Goal: Register for event/course

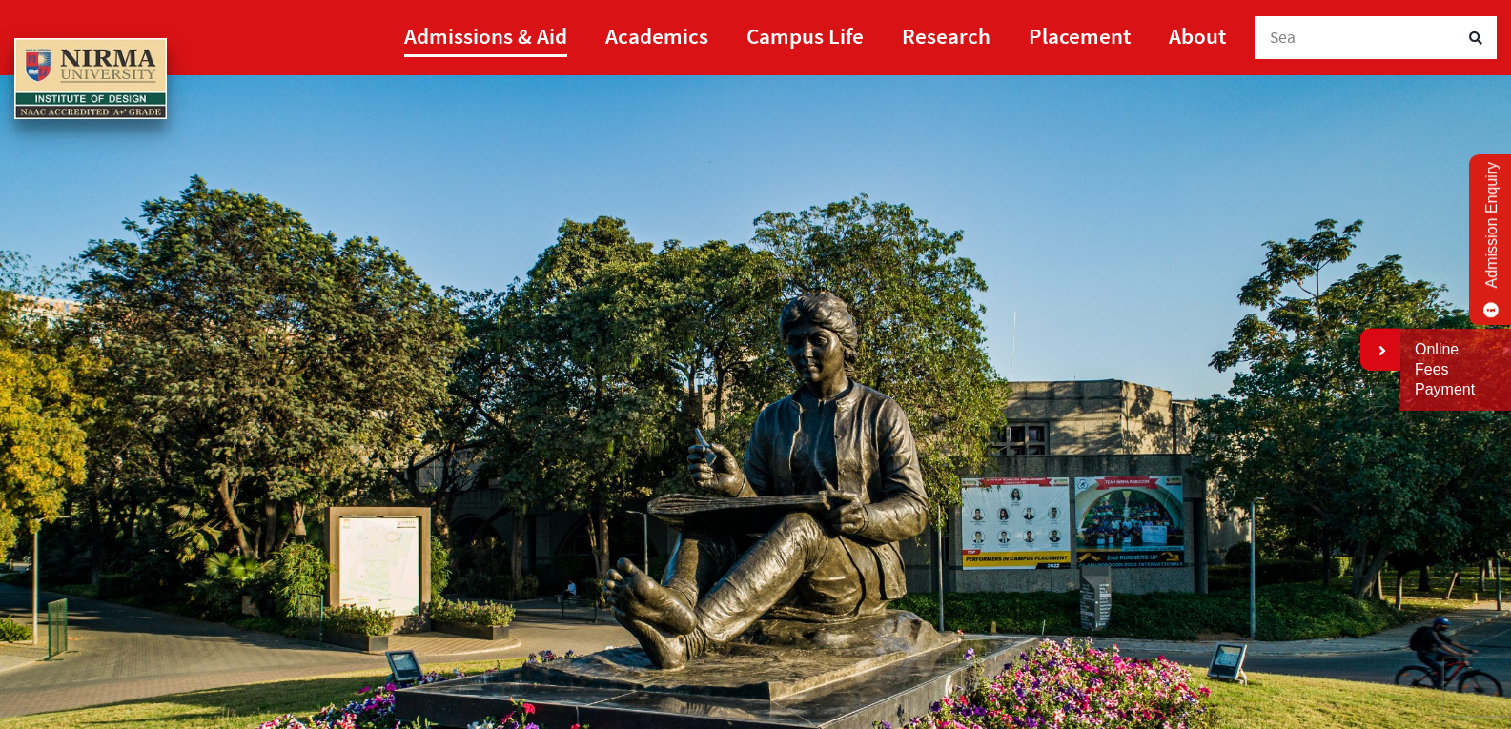
click at [482, 26] on link "Admissions & Aid" at bounding box center [485, 35] width 163 height 43
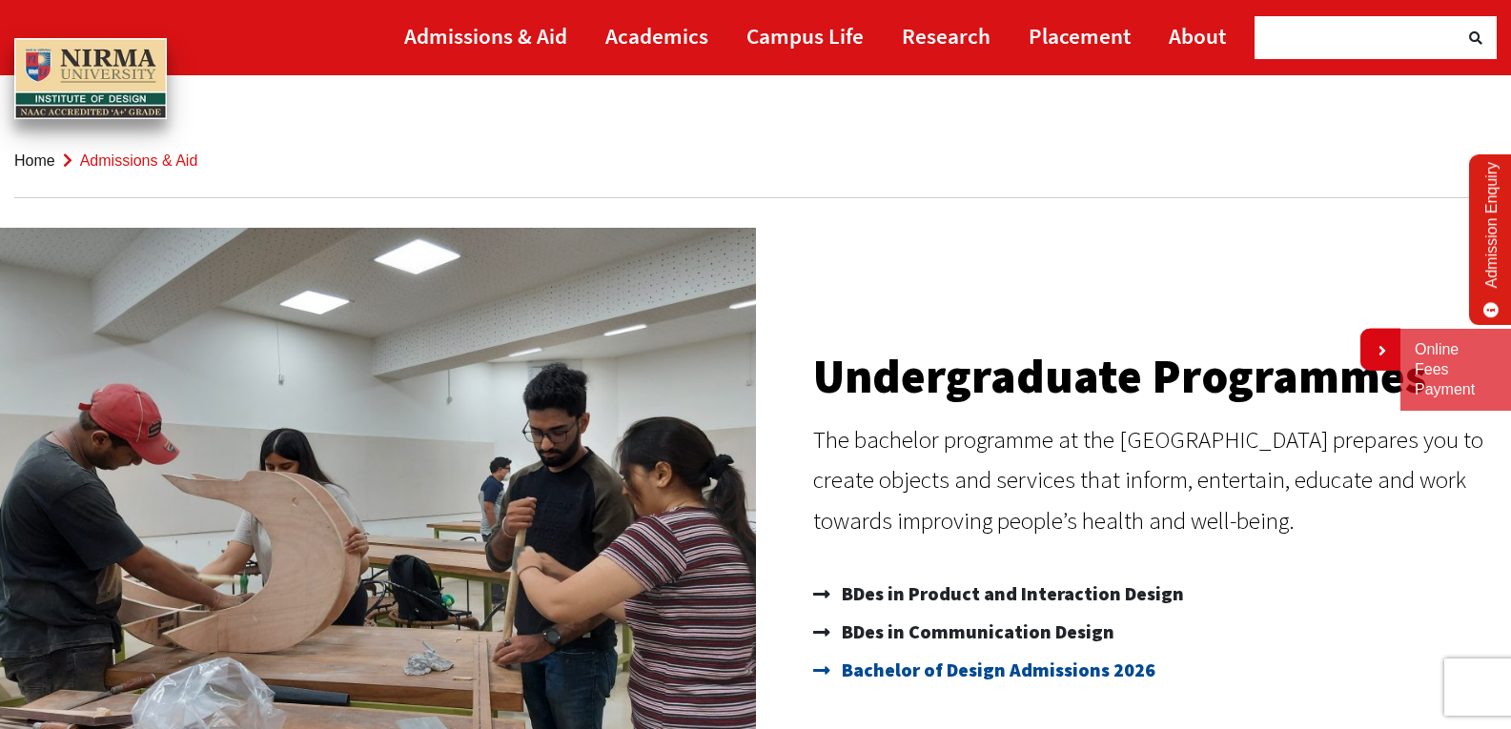
click at [1007, 670] on span "Bachelor of Design Admissions 2026" at bounding box center [996, 670] width 318 height 38
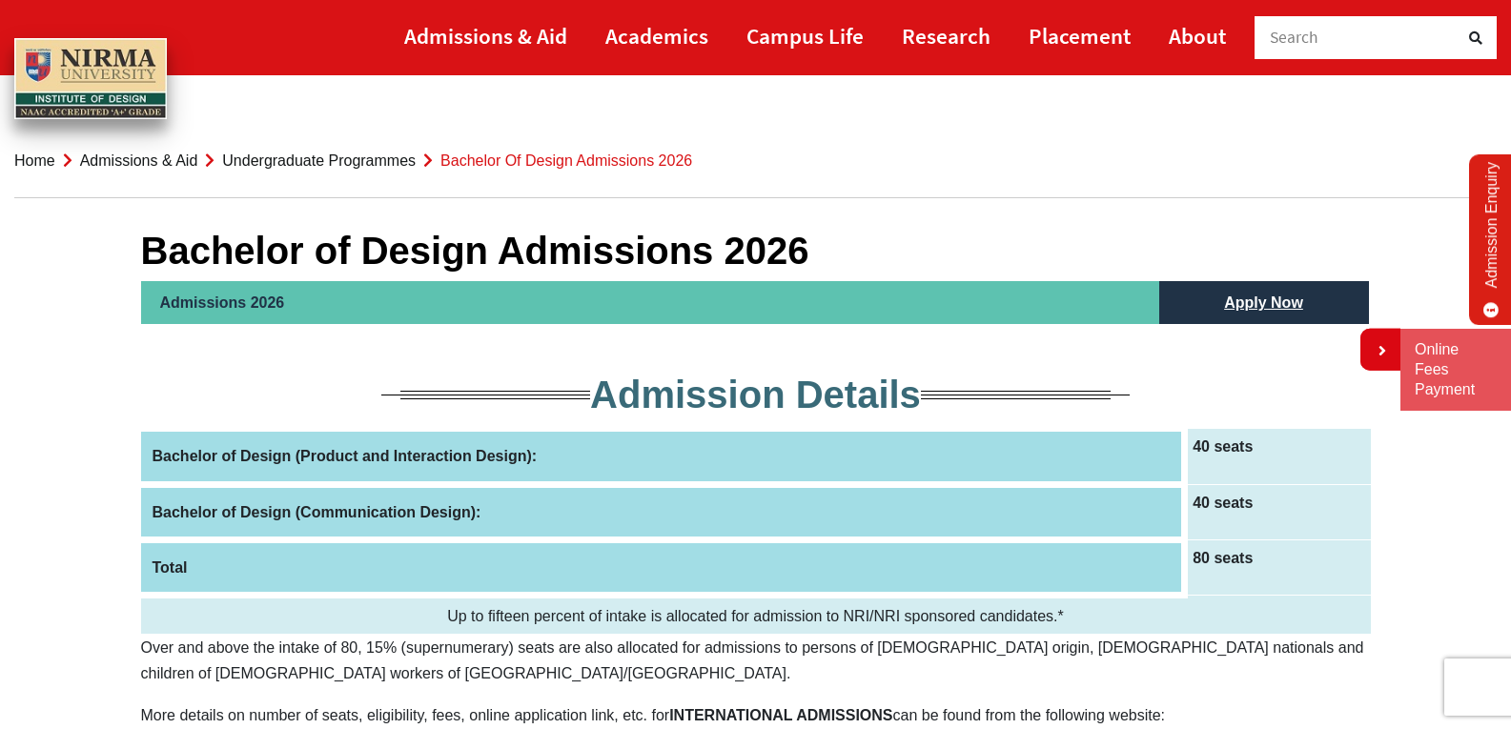
click at [273, 451] on th "Bachelor of Design (Product and Interaction Design):" at bounding box center [663, 456] width 1044 height 55
click at [240, 463] on th "Bachelor of Design (Product and Interaction Design):" at bounding box center [663, 456] width 1044 height 55
click at [239, 463] on th "Bachelor of Design (Product and Interaction Design):" at bounding box center [663, 456] width 1044 height 55
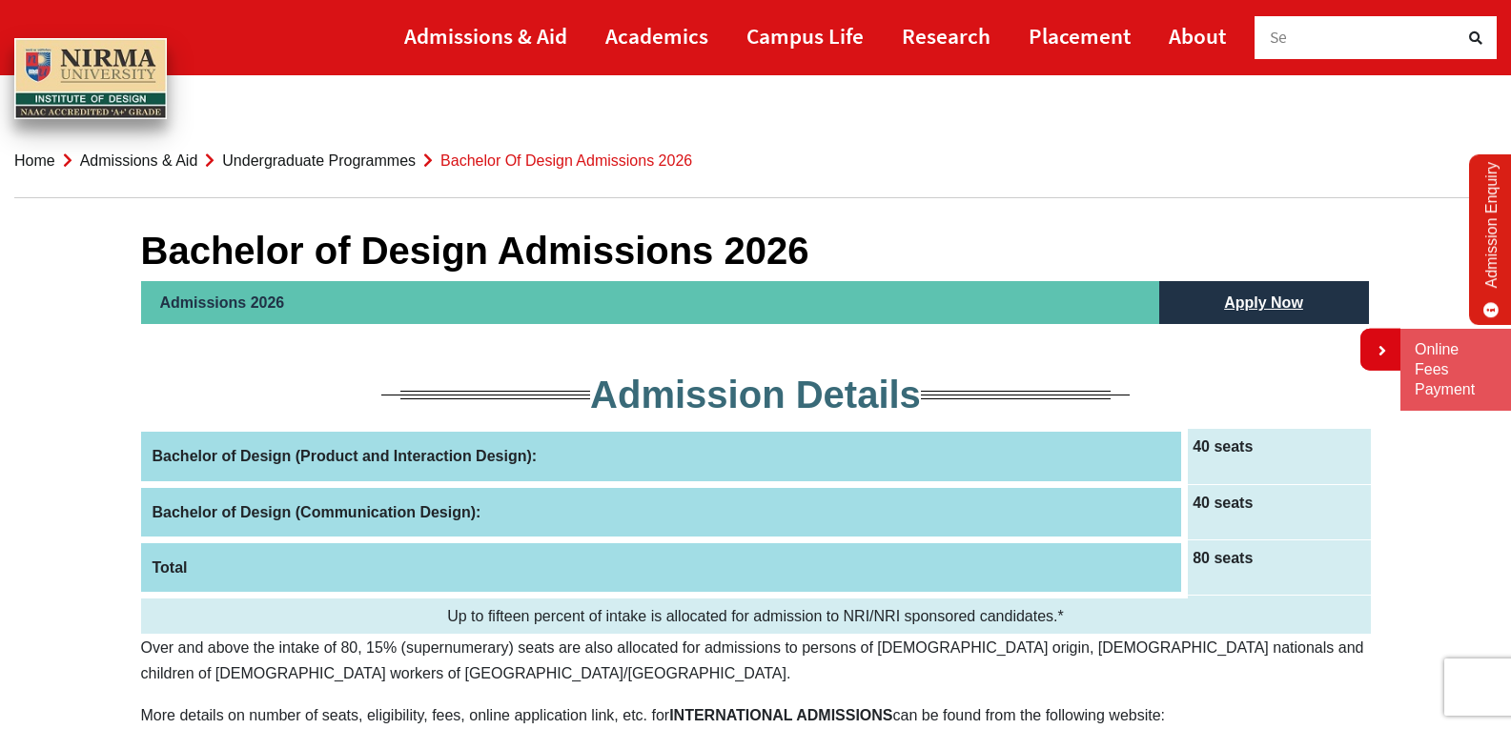
scroll to position [638, 0]
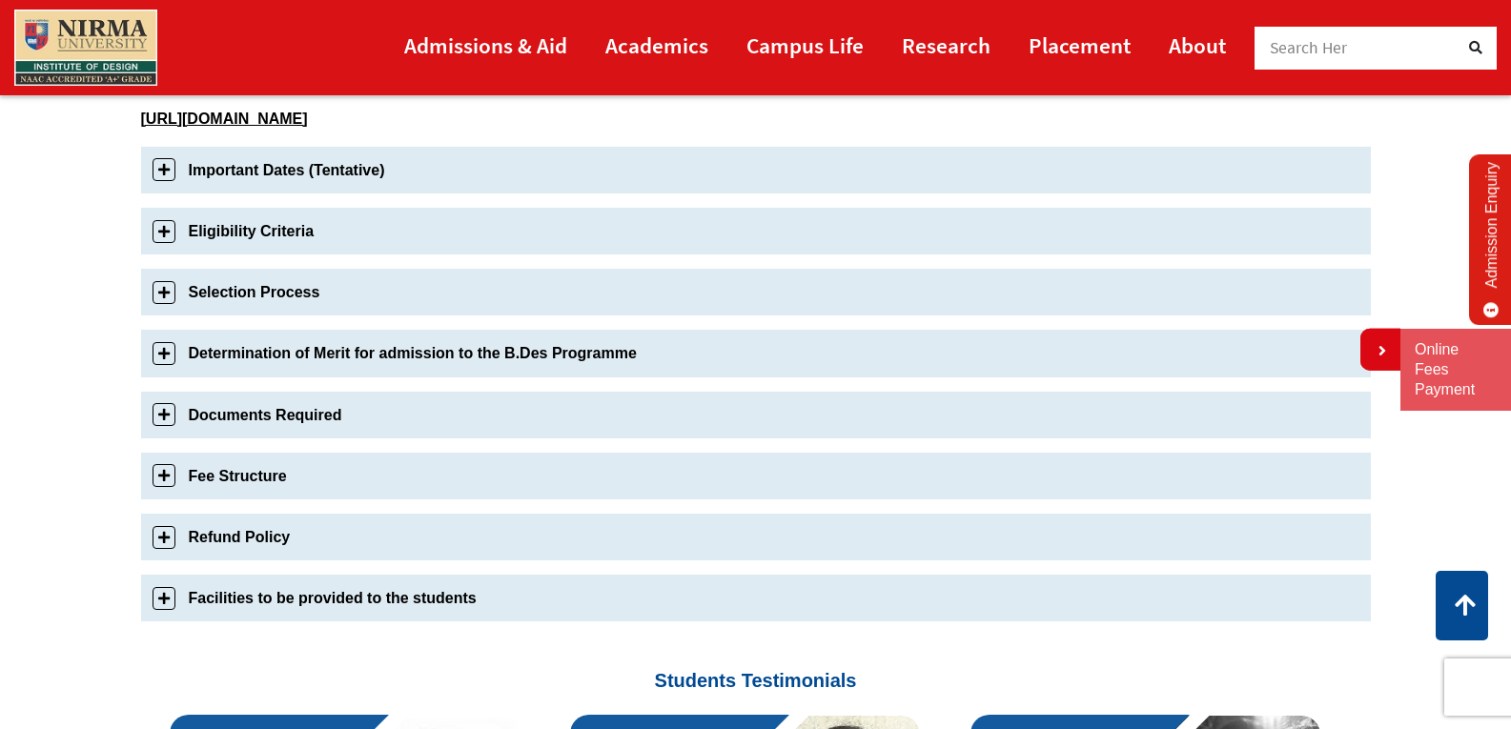
click at [172, 165] on link "Important Dates (Tentative)" at bounding box center [756, 170] width 1230 height 47
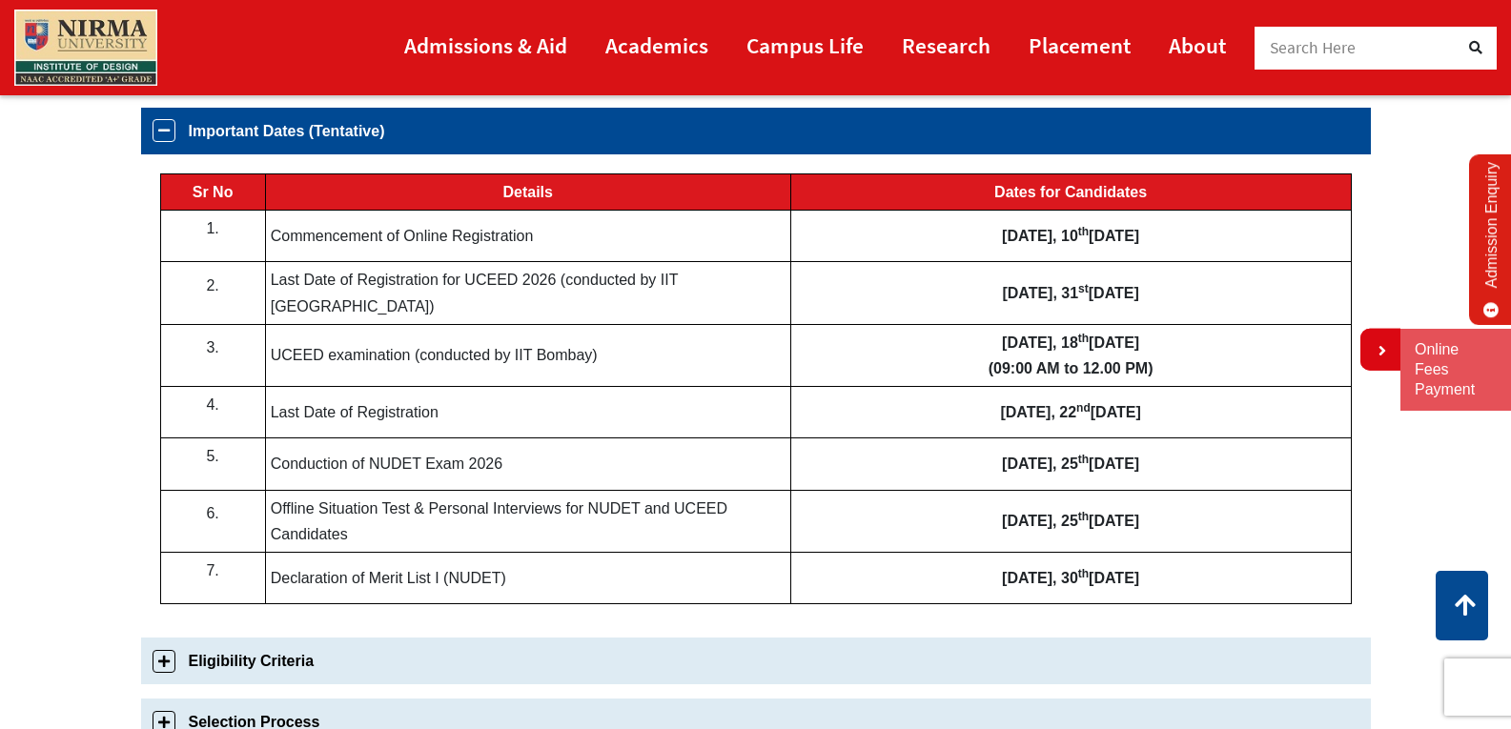
scroll to position [670, 0]
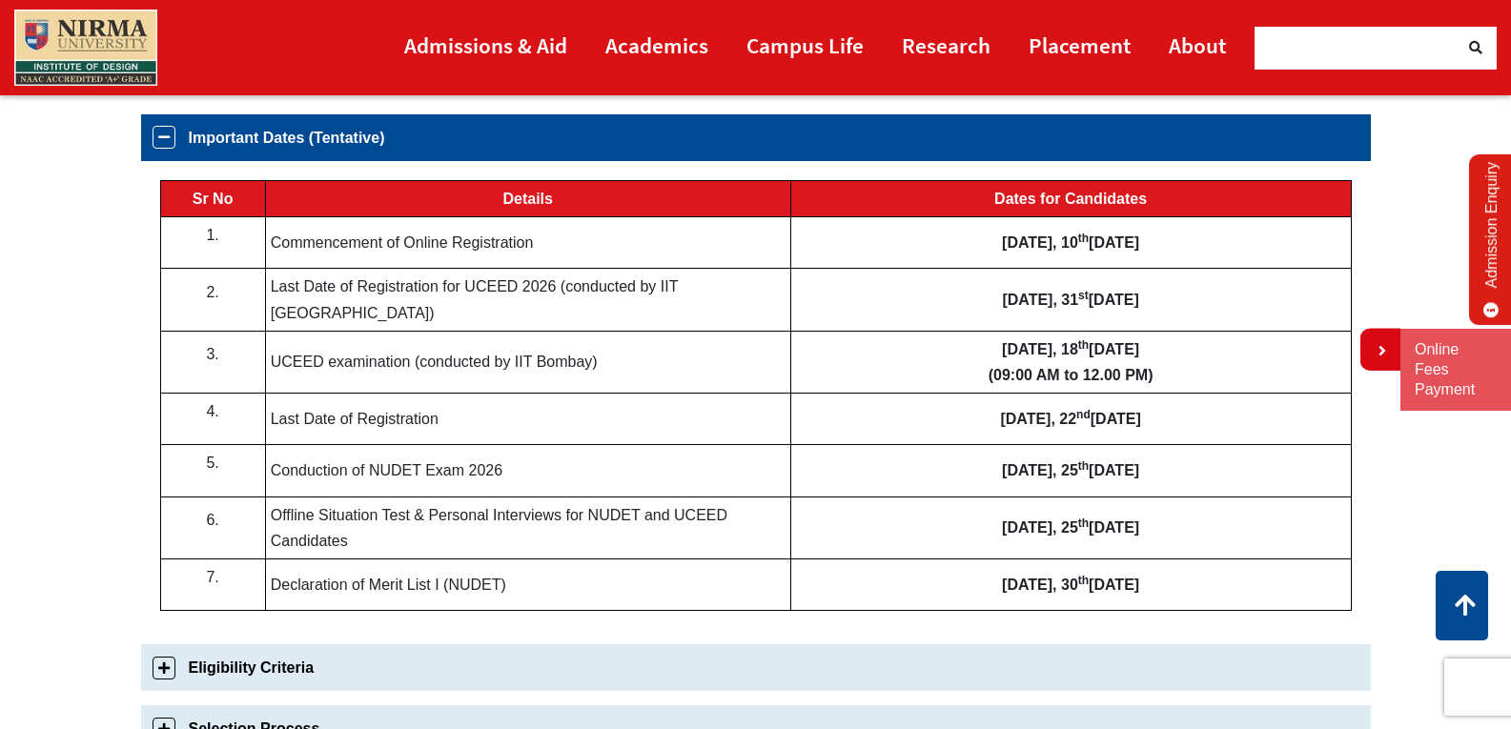
click at [178, 659] on link "Eligibility Criteria" at bounding box center [756, 668] width 1230 height 47
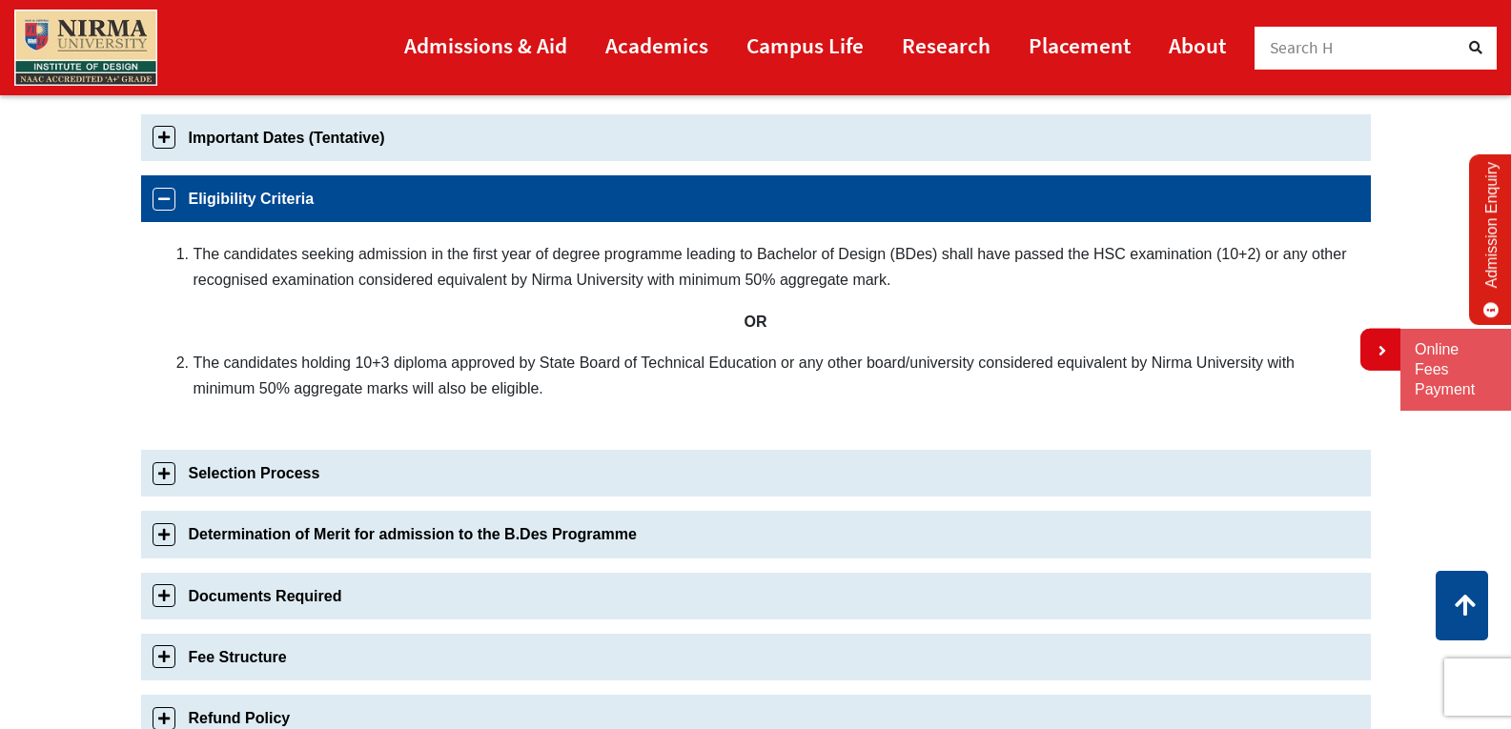
scroll to position [731, 0]
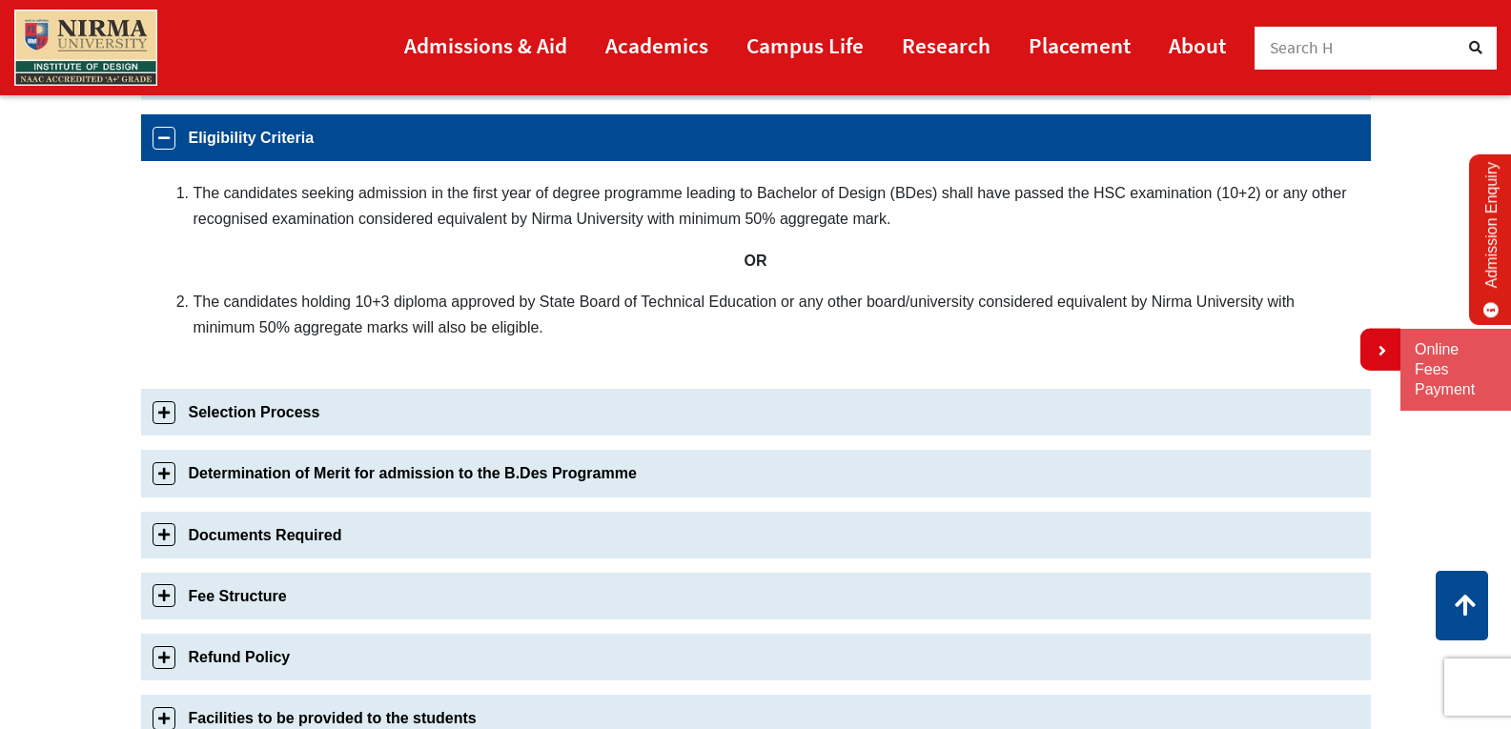
click at [156, 467] on div "Important Dates (Tentative) Sr No Details Dates for Candidates 1. Commencement …" at bounding box center [756, 404] width 1230 height 703
click at [162, 411] on link "Selection Process" at bounding box center [756, 412] width 1230 height 47
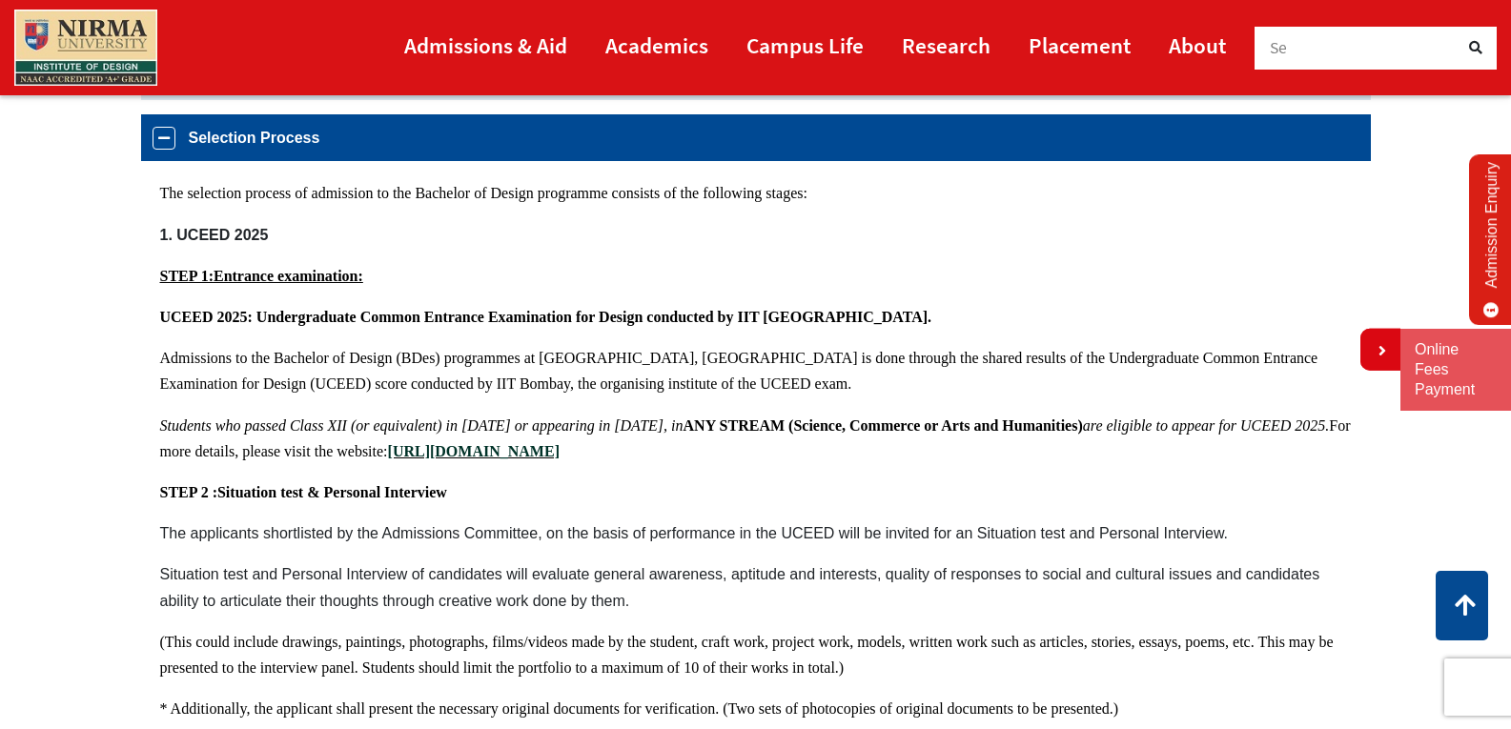
scroll to position [1430, 0]
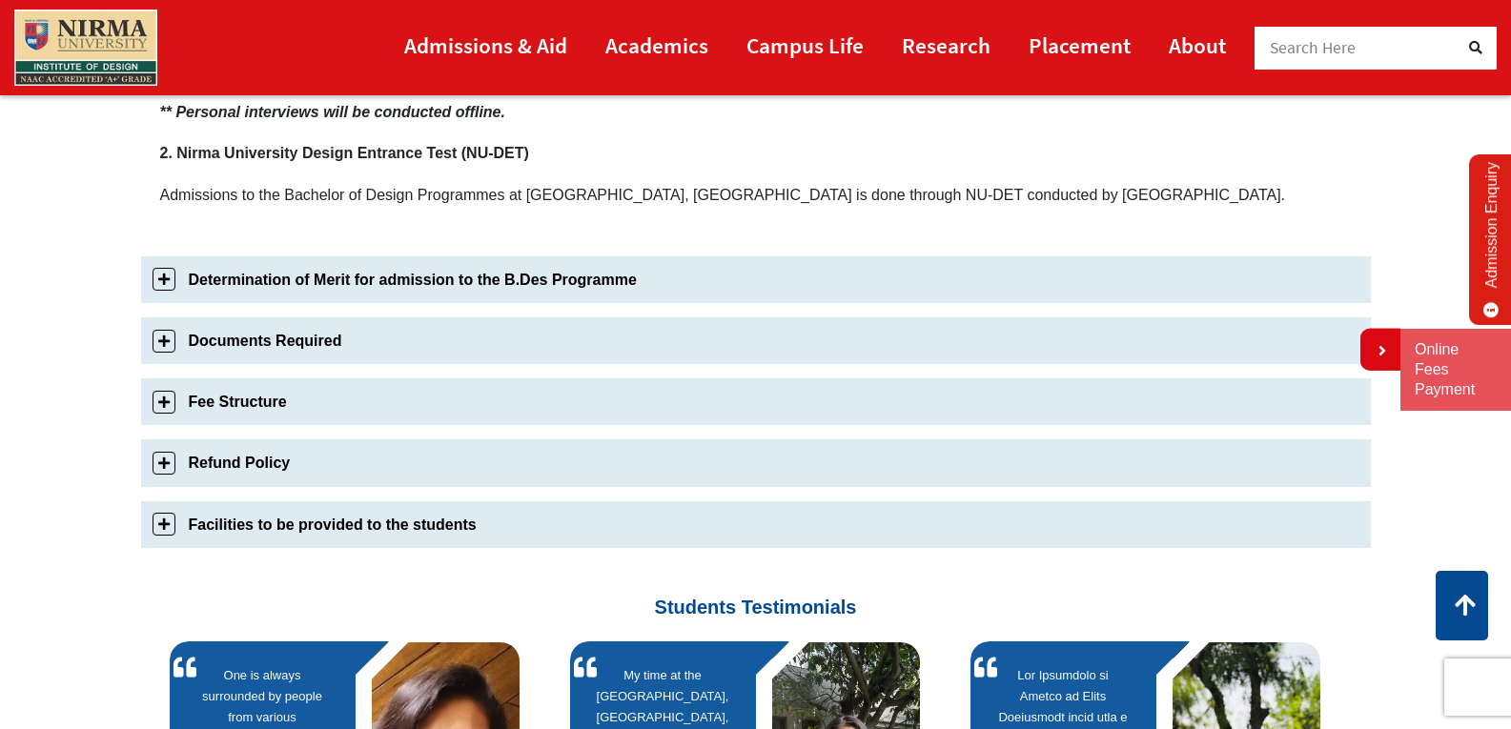
click at [167, 276] on link "Determination of Merit for admission to the B.Des Programme" at bounding box center [756, 279] width 1230 height 47
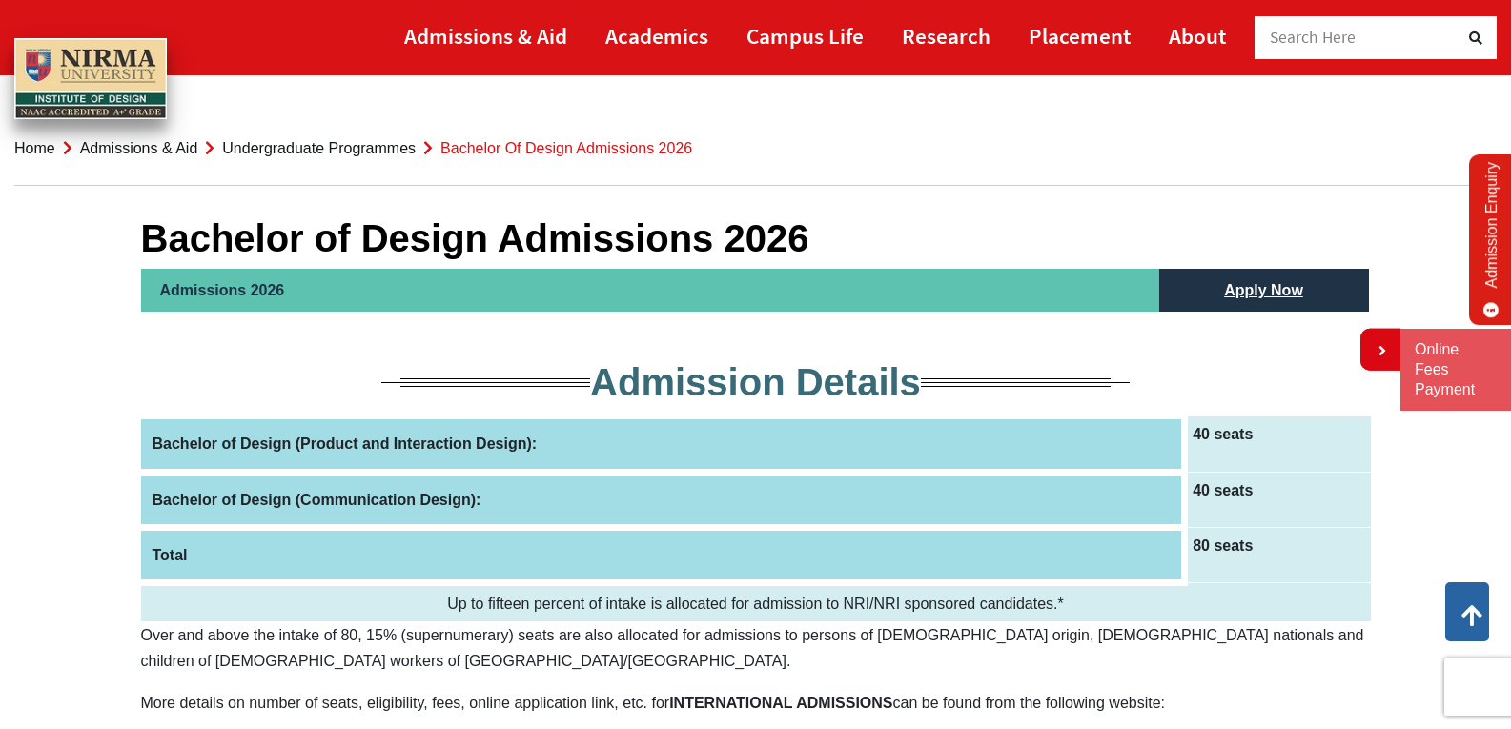
scroll to position [0, 0]
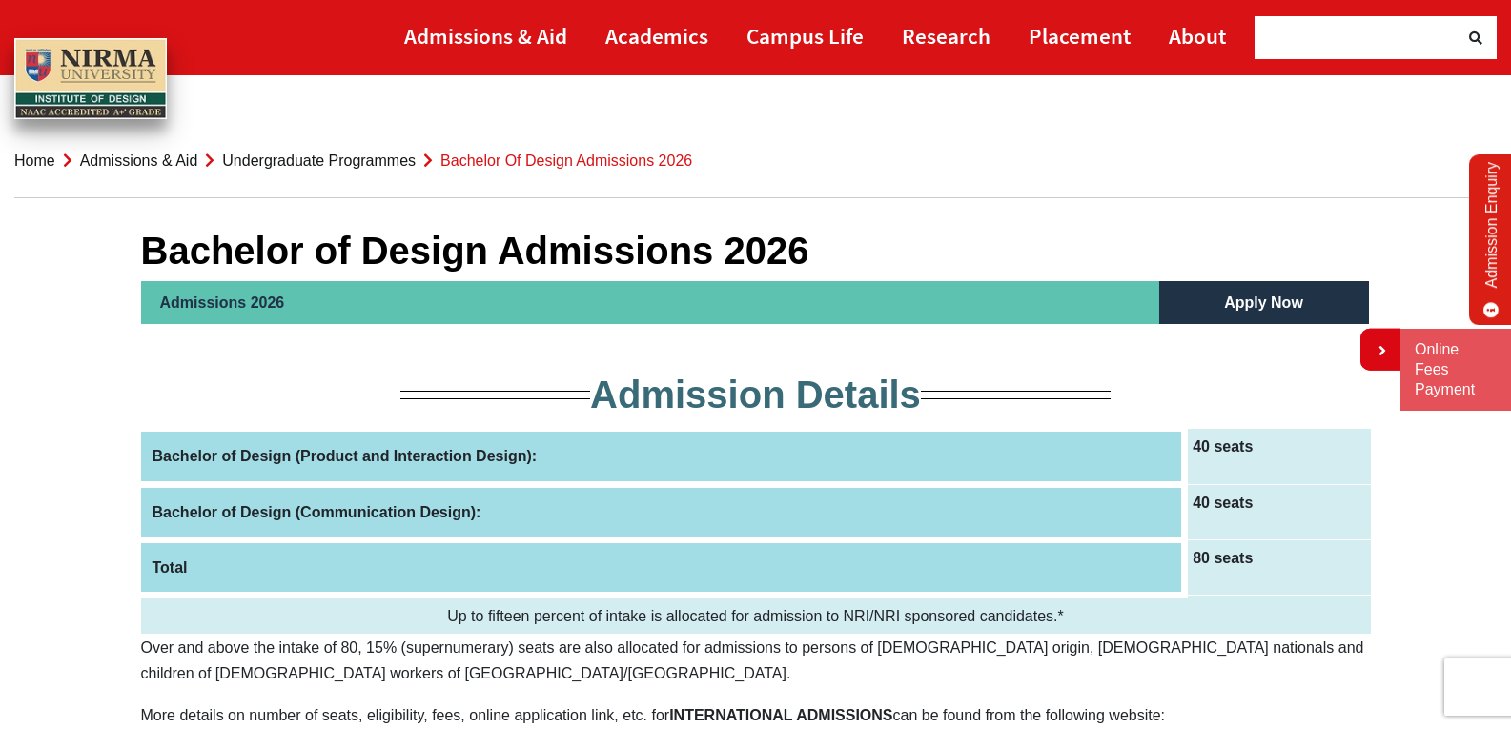
click at [1261, 303] on link "Apply Now" at bounding box center [1263, 302] width 117 height 43
